Goal: Task Accomplishment & Management: Complete application form

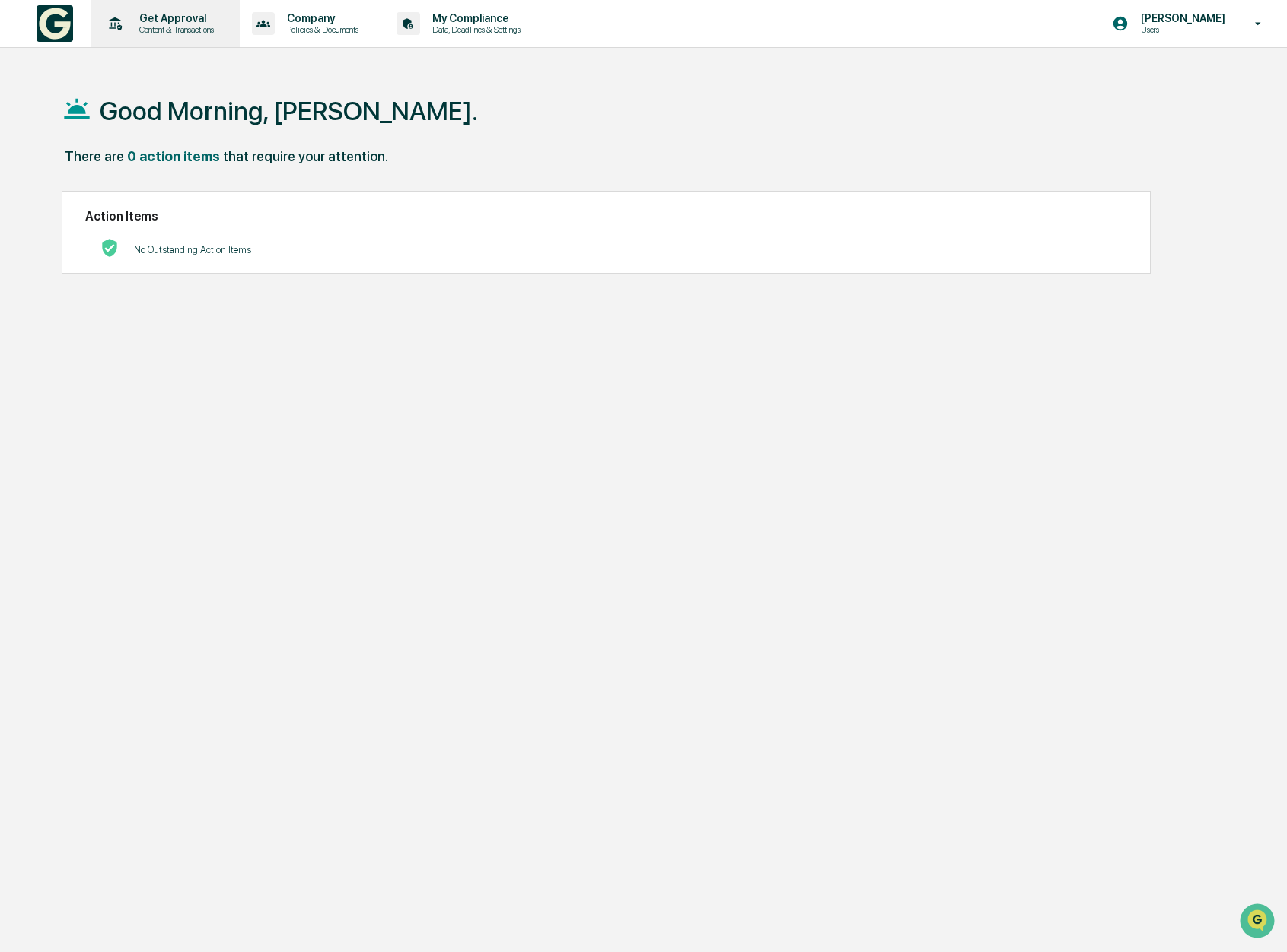
click at [193, 38] on div "Get Approval Content & Transactions" at bounding box center [164, 24] width 133 height 47
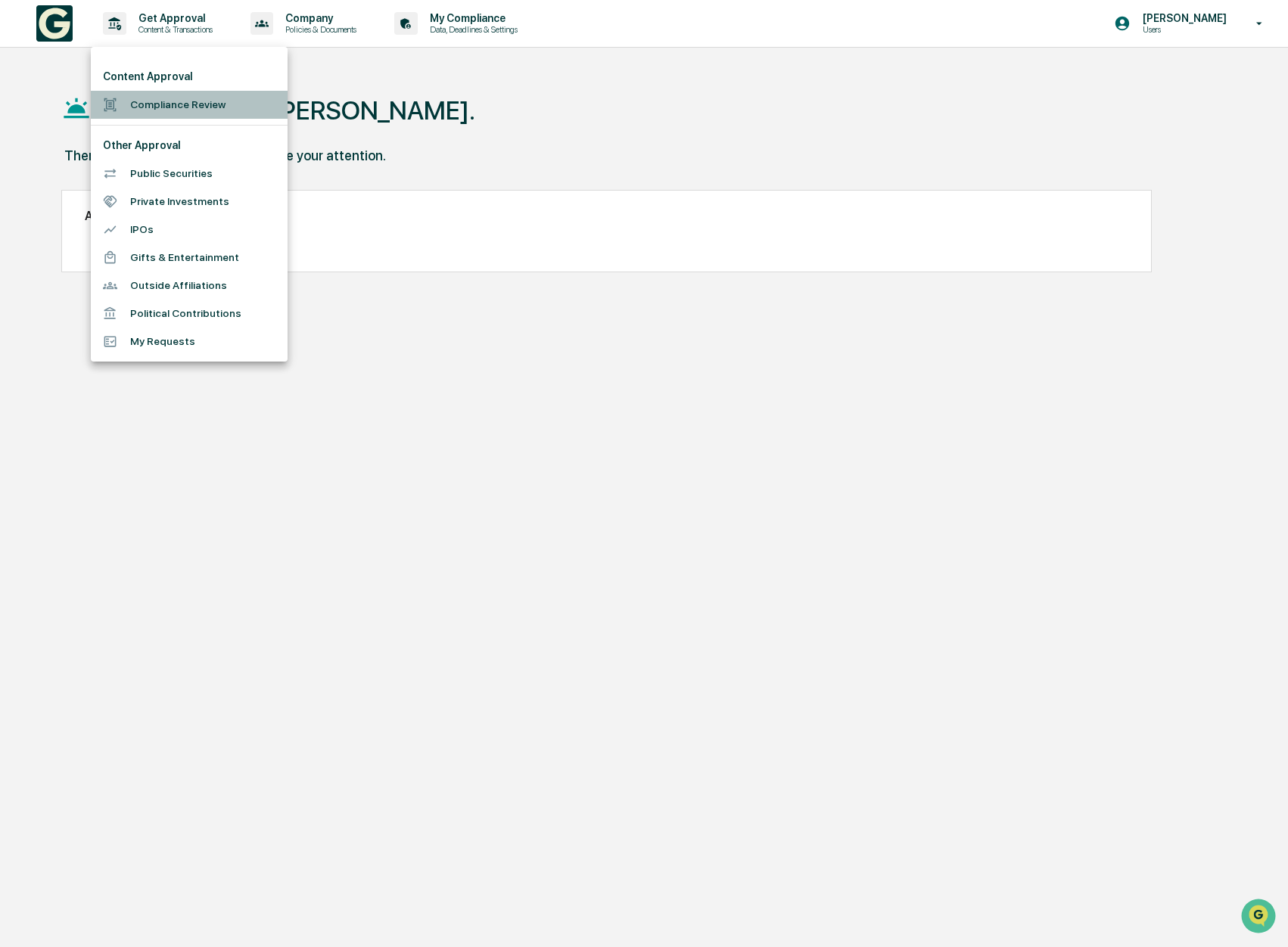
click at [203, 112] on li "Compliance Review" at bounding box center [189, 105] width 197 height 28
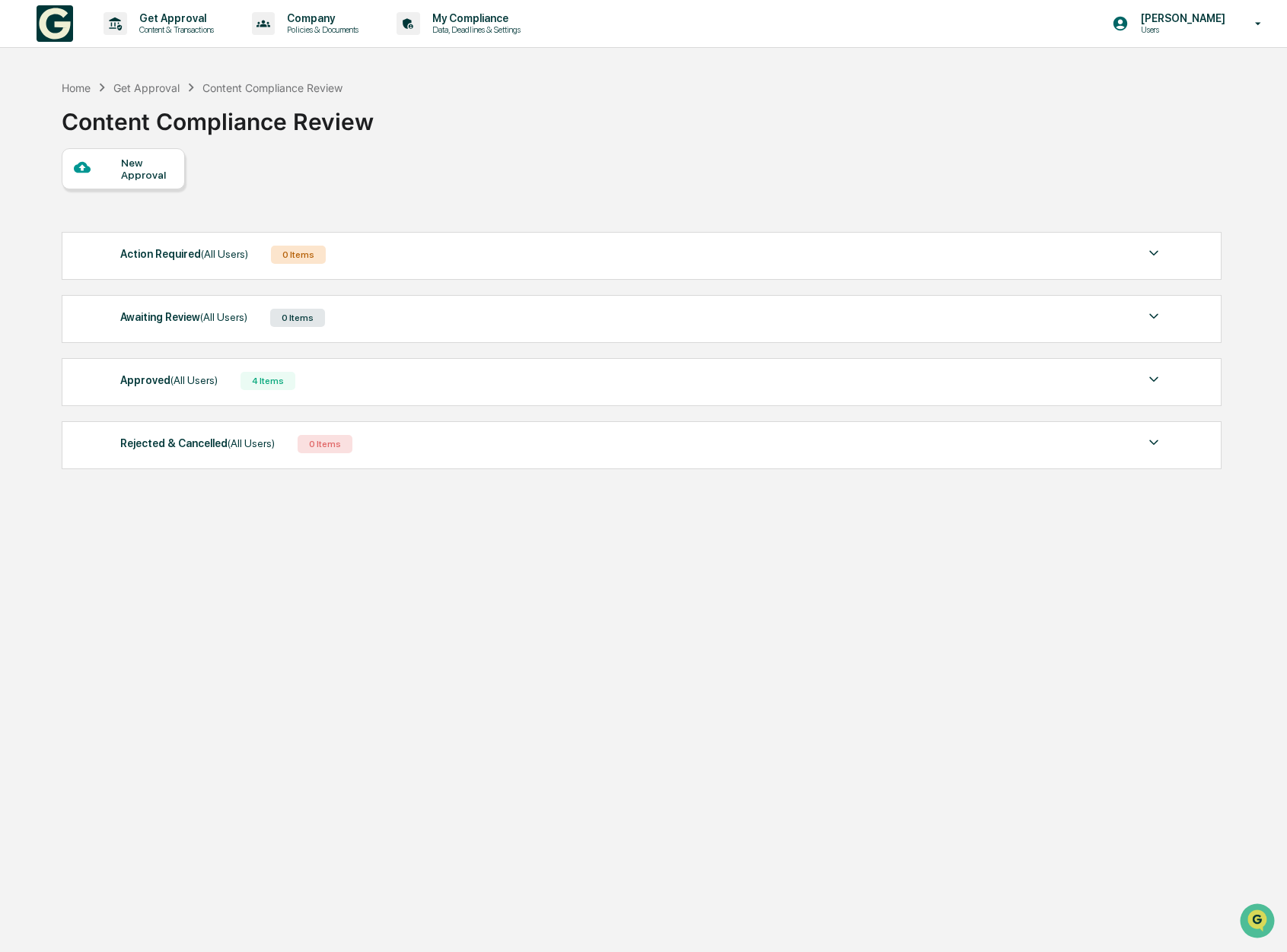
click at [144, 168] on div "New Approval" at bounding box center [146, 169] width 51 height 24
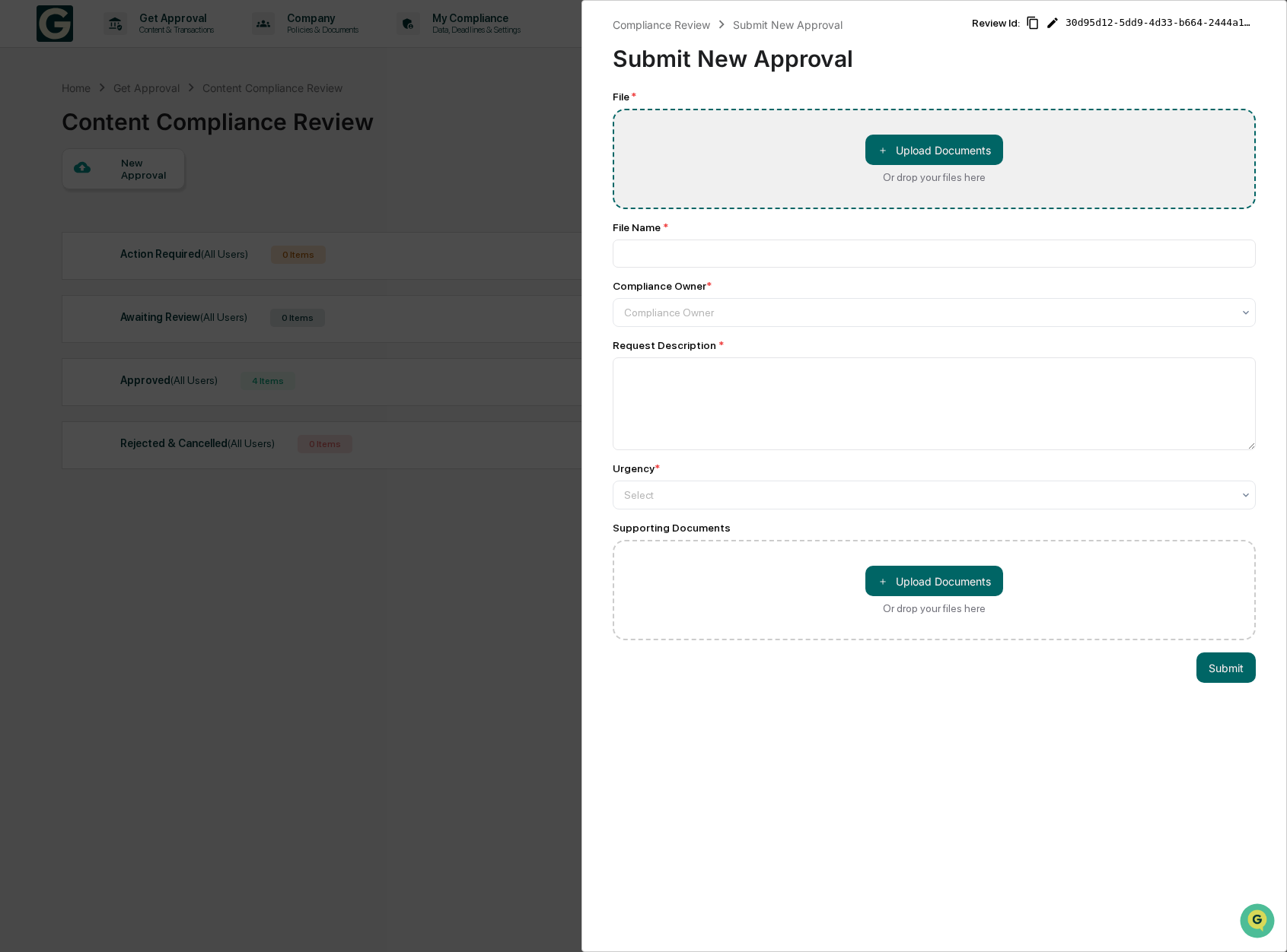
type input "**********"
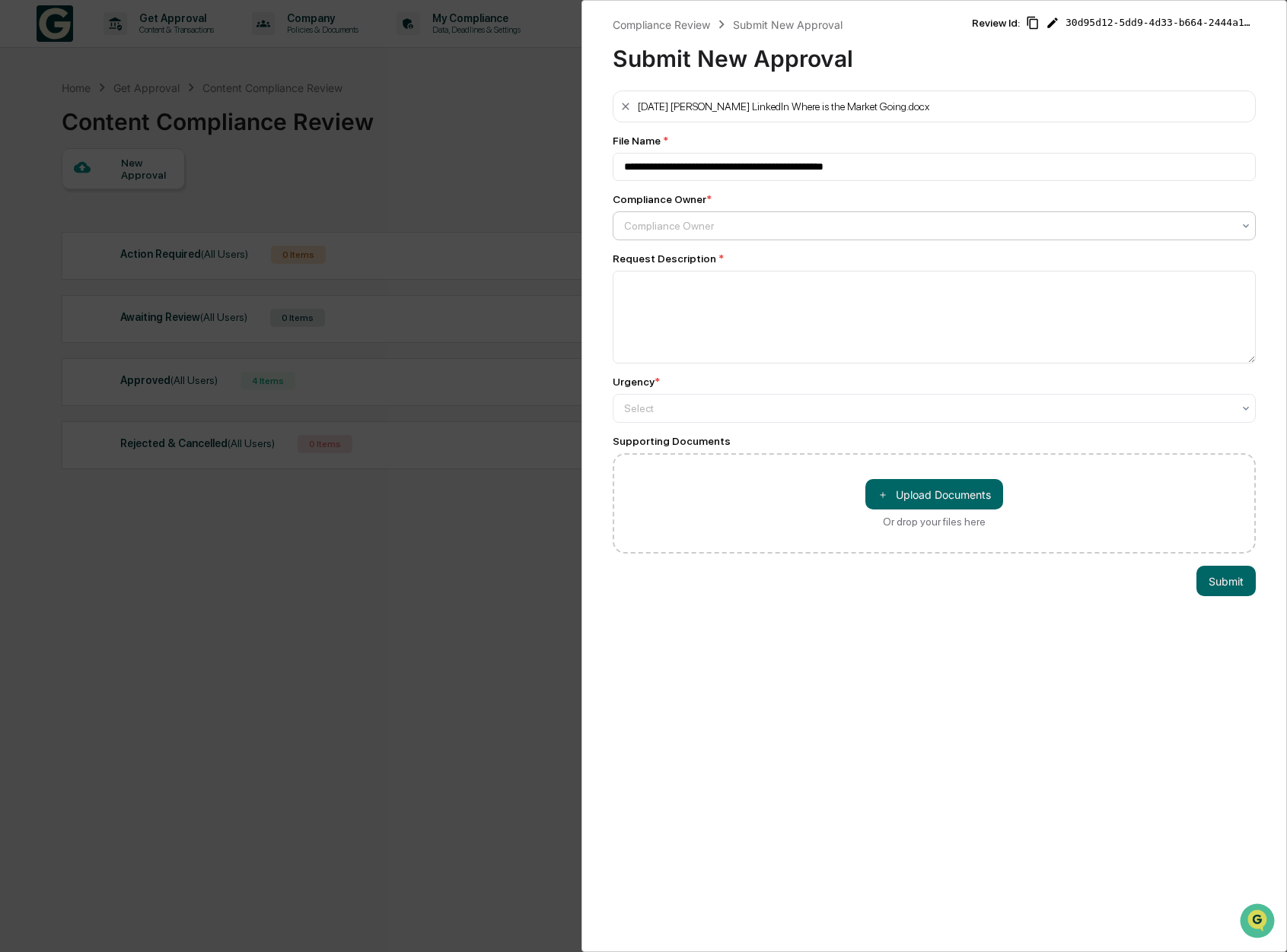
click at [801, 217] on div "Compliance Owner" at bounding box center [928, 225] width 624 height 21
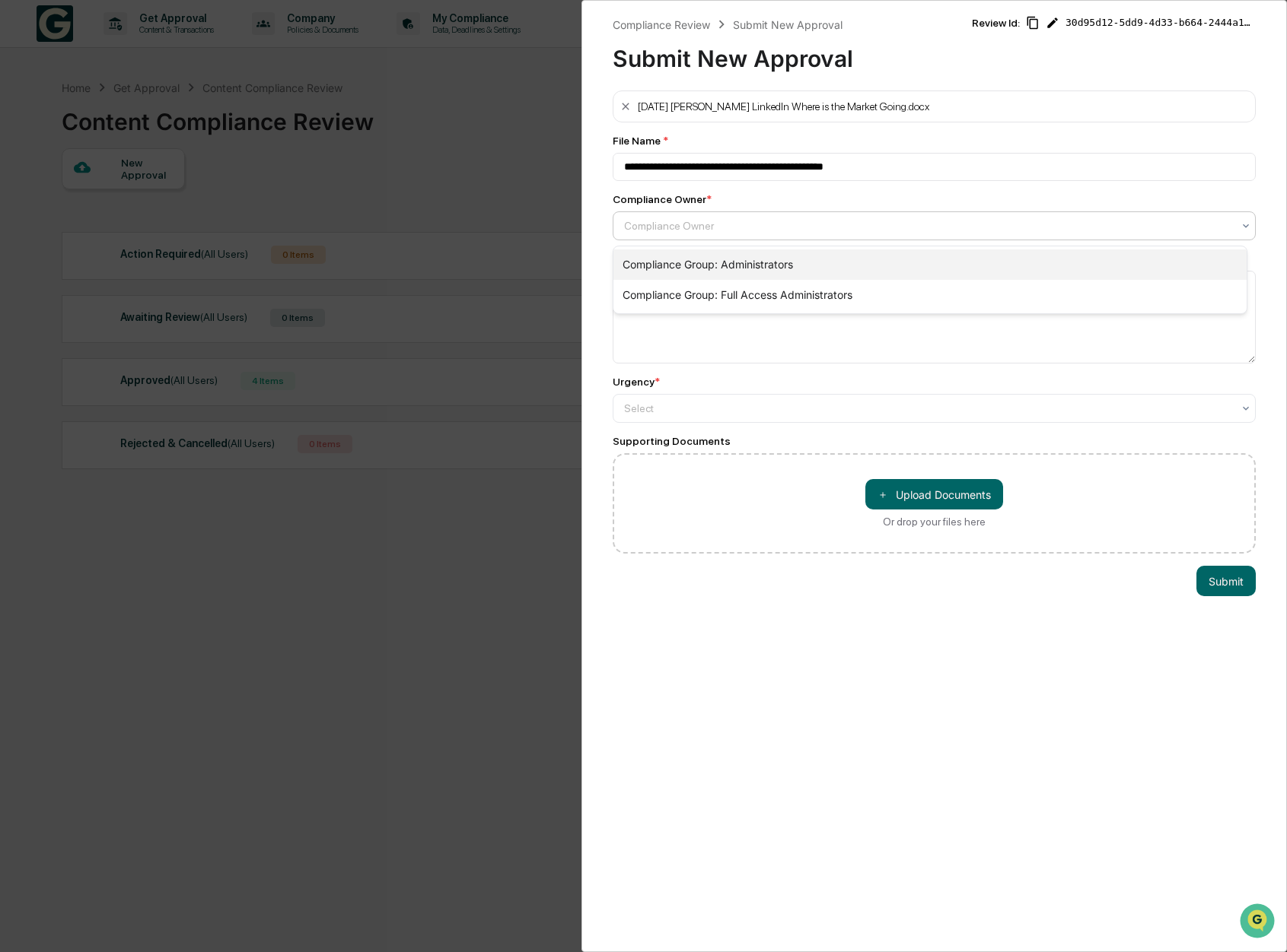
click at [808, 268] on div "Compliance Group: Administrators" at bounding box center [930, 264] width 634 height 31
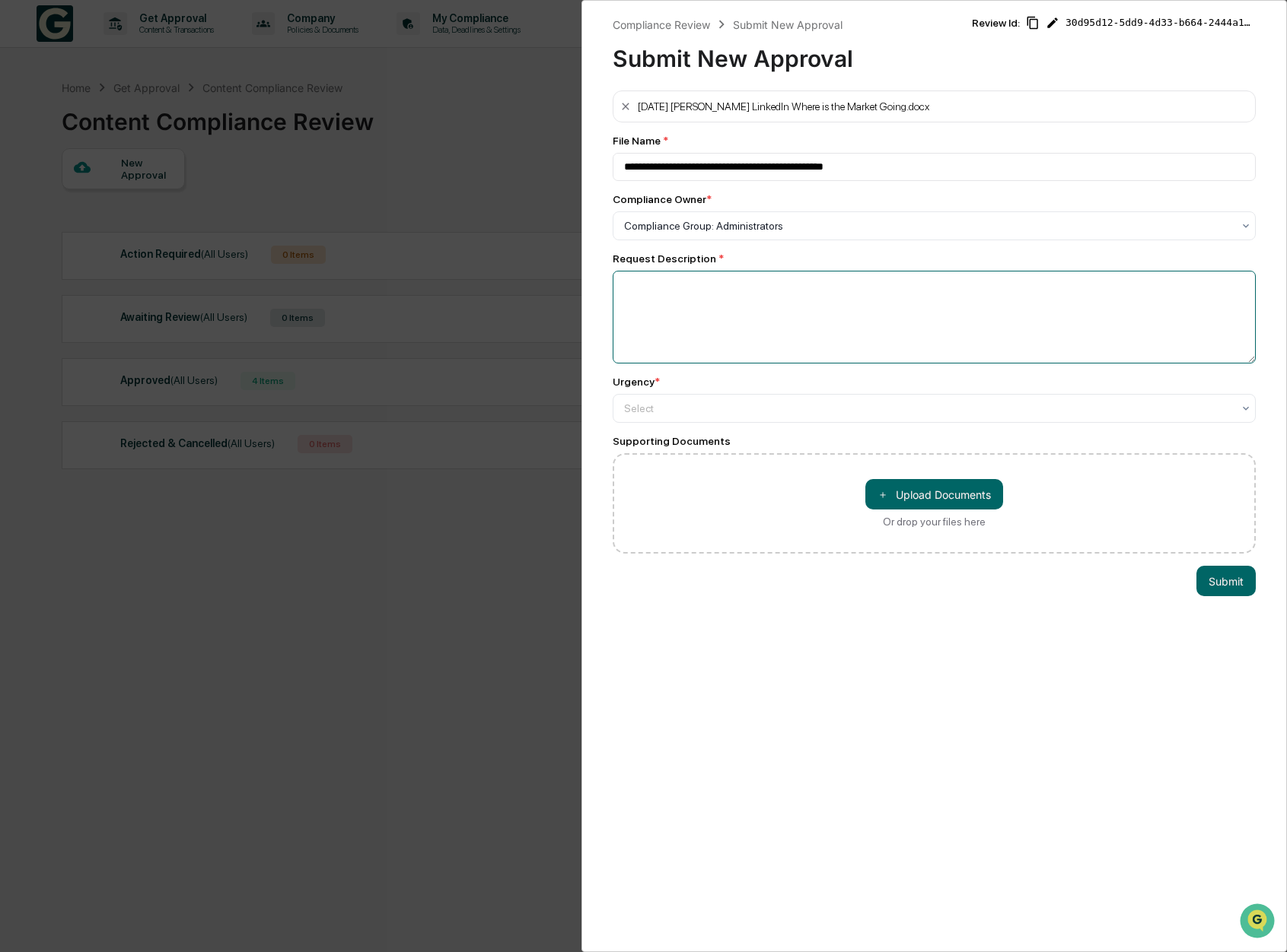
click at [781, 298] on textarea at bounding box center [934, 317] width 644 height 93
type textarea "**********"
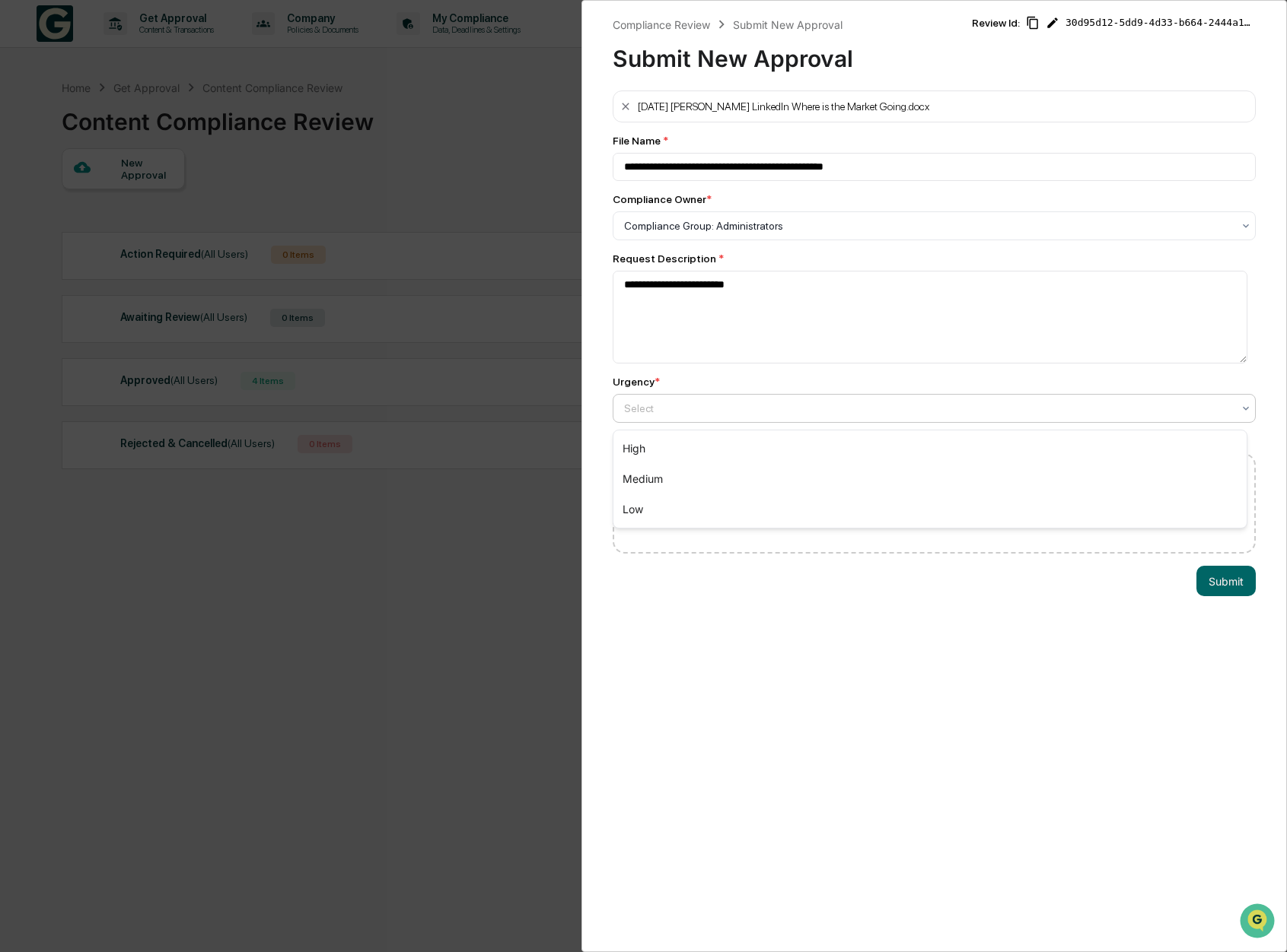
click at [711, 414] on div at bounding box center [928, 408] width 609 height 15
click at [704, 506] on div "Low" at bounding box center [930, 509] width 634 height 31
click at [1212, 584] on button "Submit" at bounding box center [1227, 581] width 60 height 31
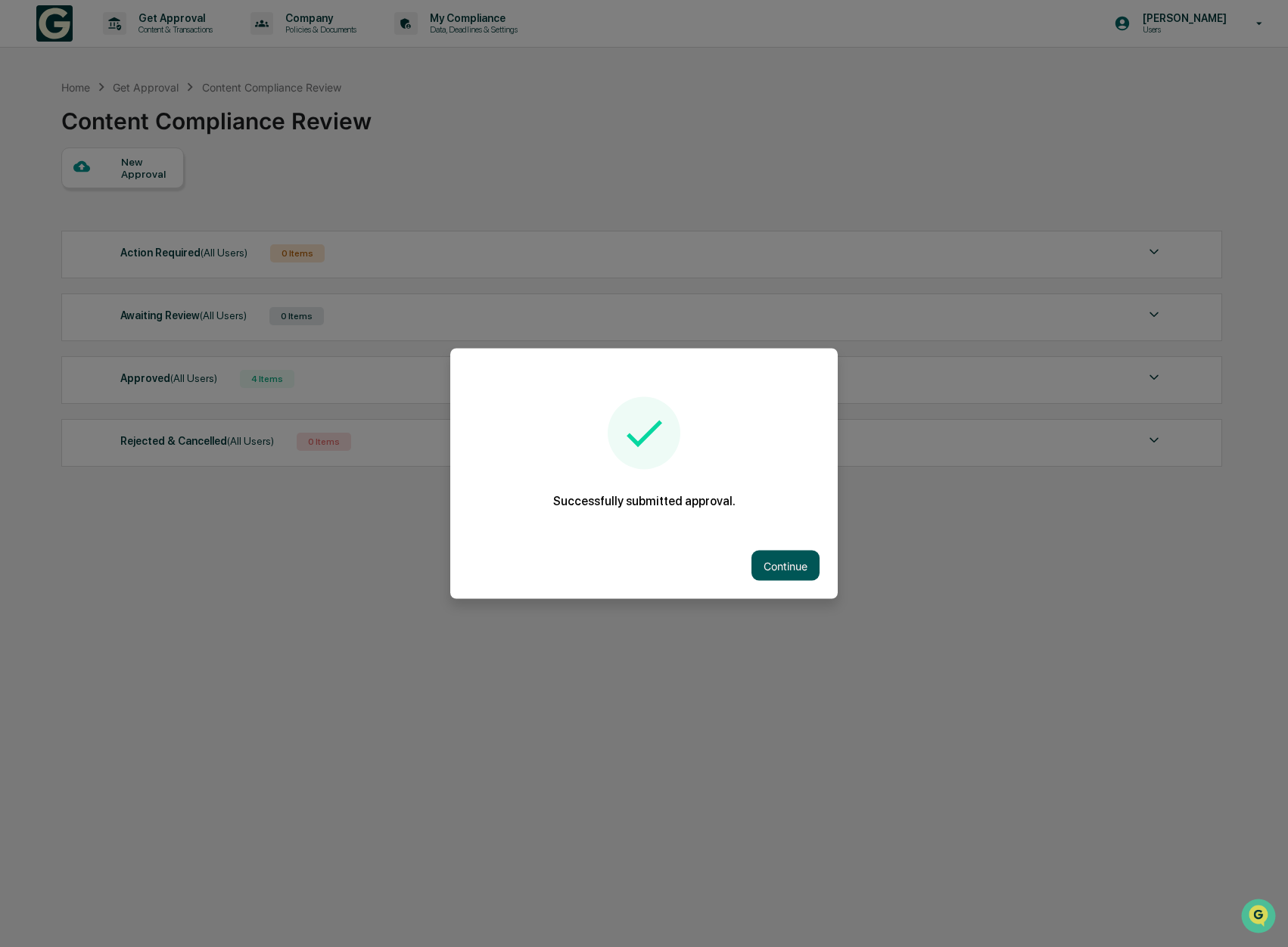
click at [784, 556] on button "Continue" at bounding box center [785, 566] width 68 height 30
